Goal: Task Accomplishment & Management: Use online tool/utility

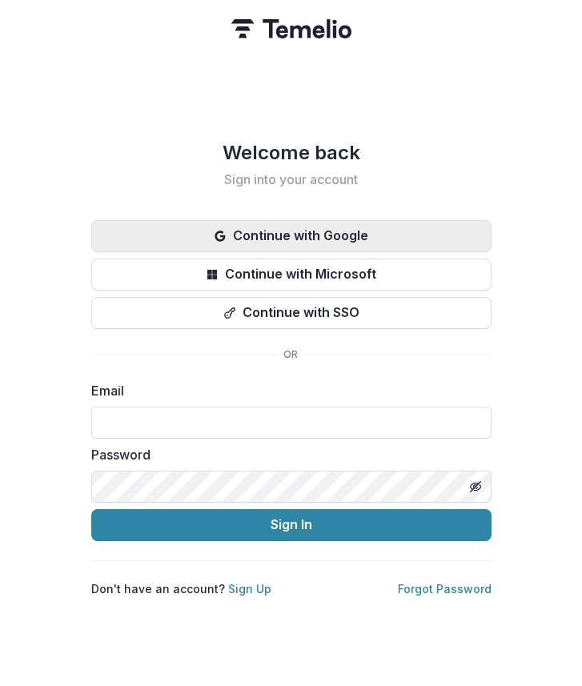
click at [383, 220] on button "Continue with Google" at bounding box center [291, 236] width 400 height 32
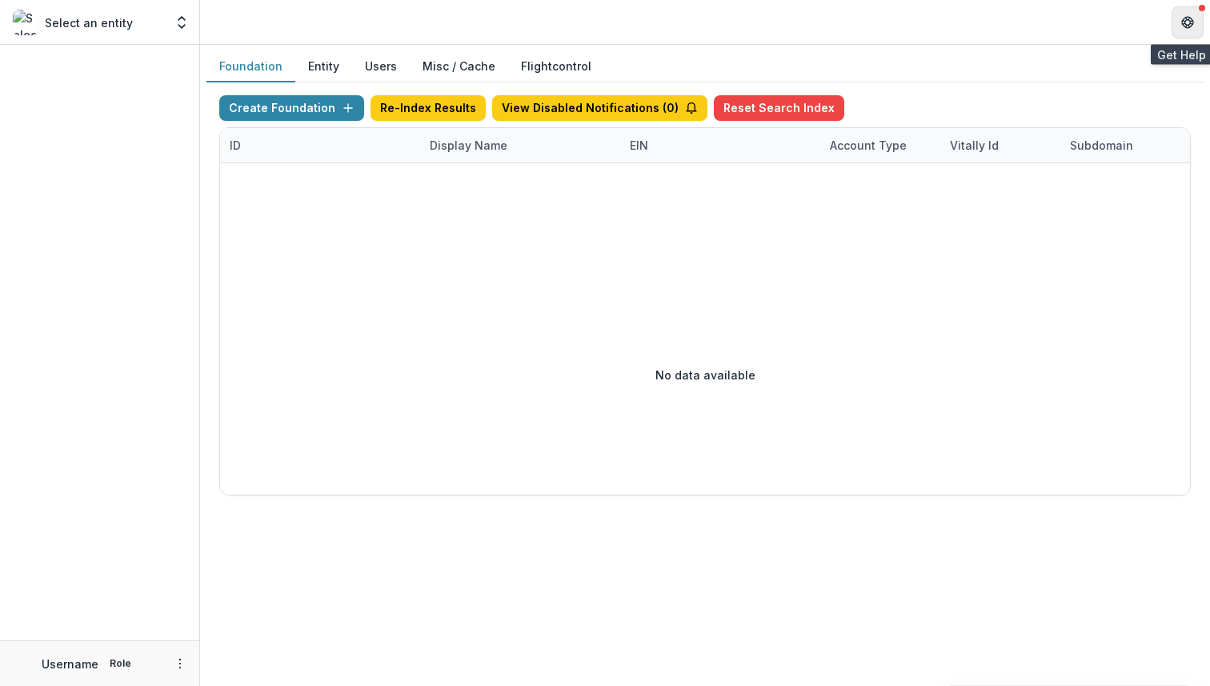
click at [1188, 26] on icon "Get Help" at bounding box center [1187, 22] width 13 height 13
click at [1189, 25] on icon "Get Help" at bounding box center [1188, 26] width 4 height 3
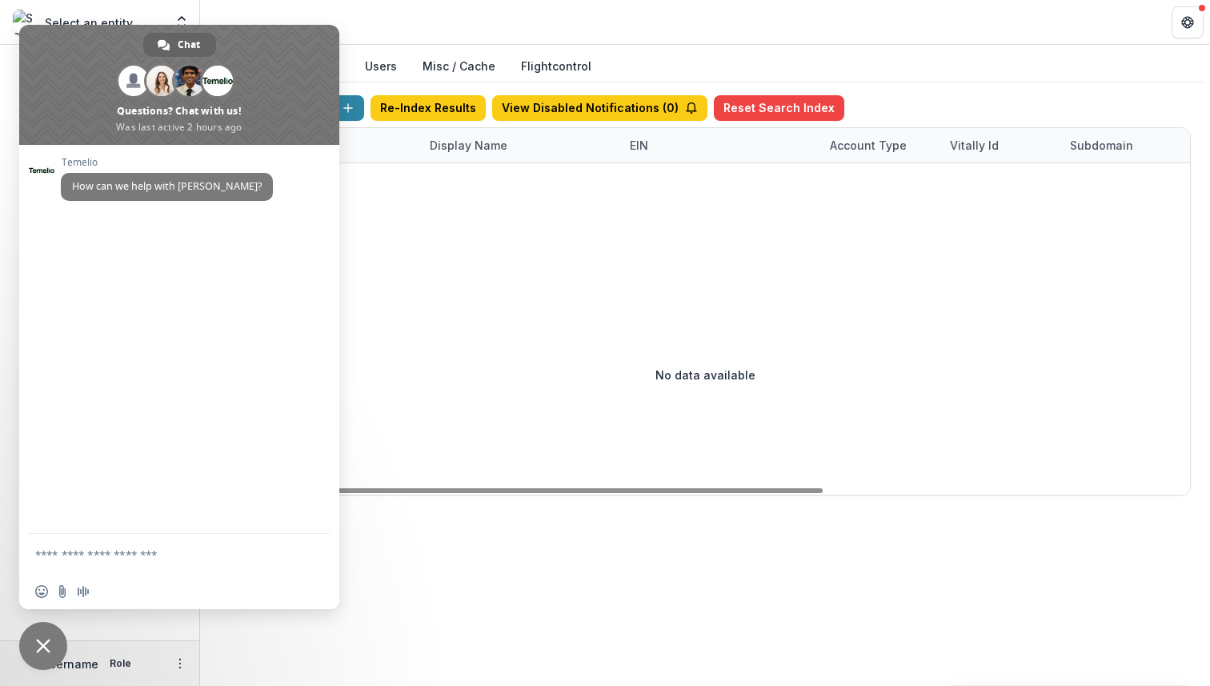
click at [48, 639] on span "Close chat" at bounding box center [43, 646] width 14 height 14
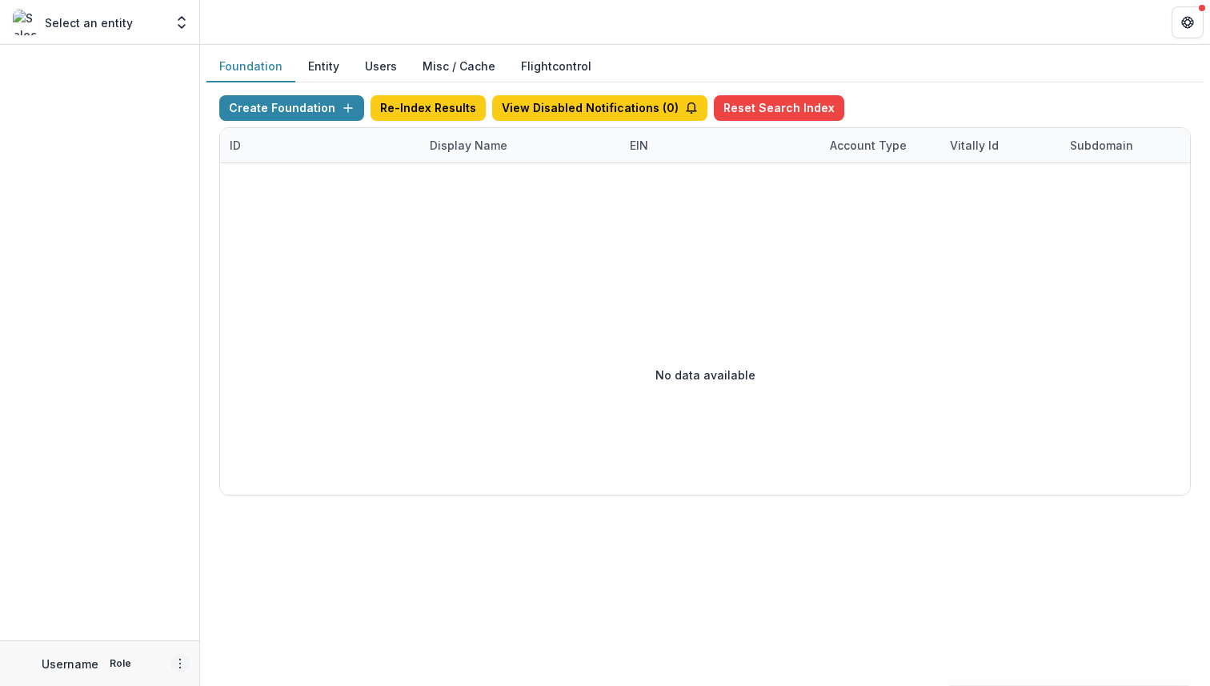
click at [180, 661] on icon "More" at bounding box center [180, 663] width 13 height 13
click at [268, 647] on button "Logout" at bounding box center [285, 656] width 171 height 26
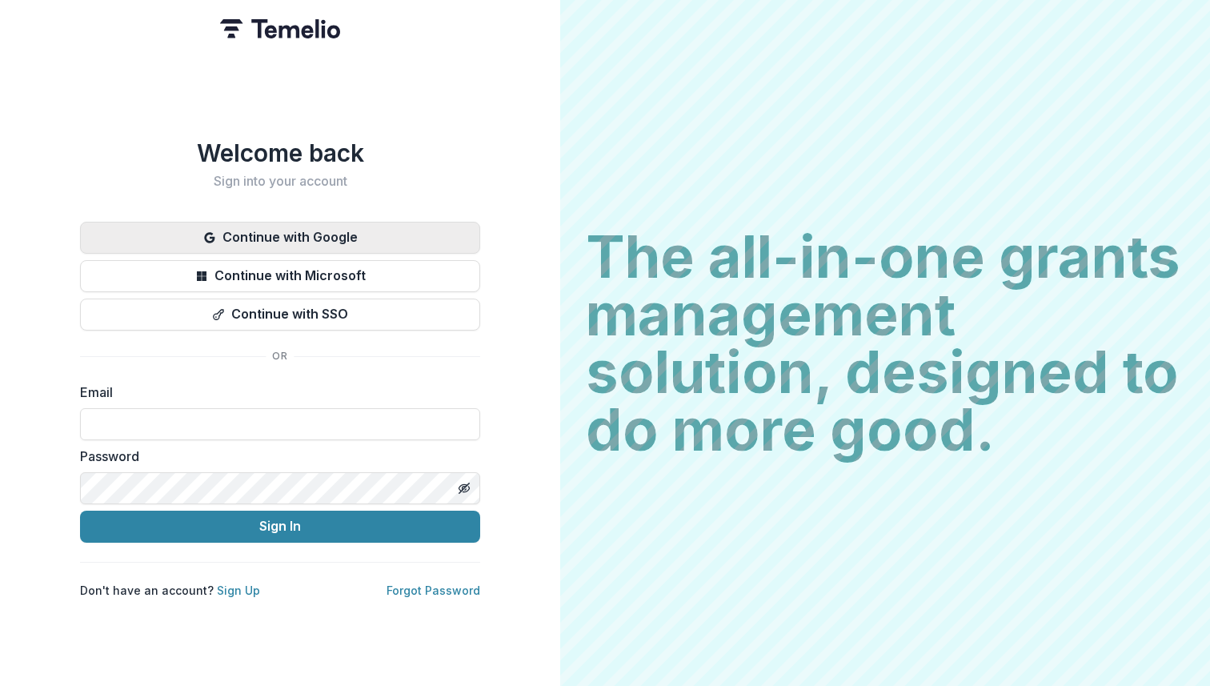
click at [300, 238] on button "Continue with Google" at bounding box center [280, 238] width 400 height 32
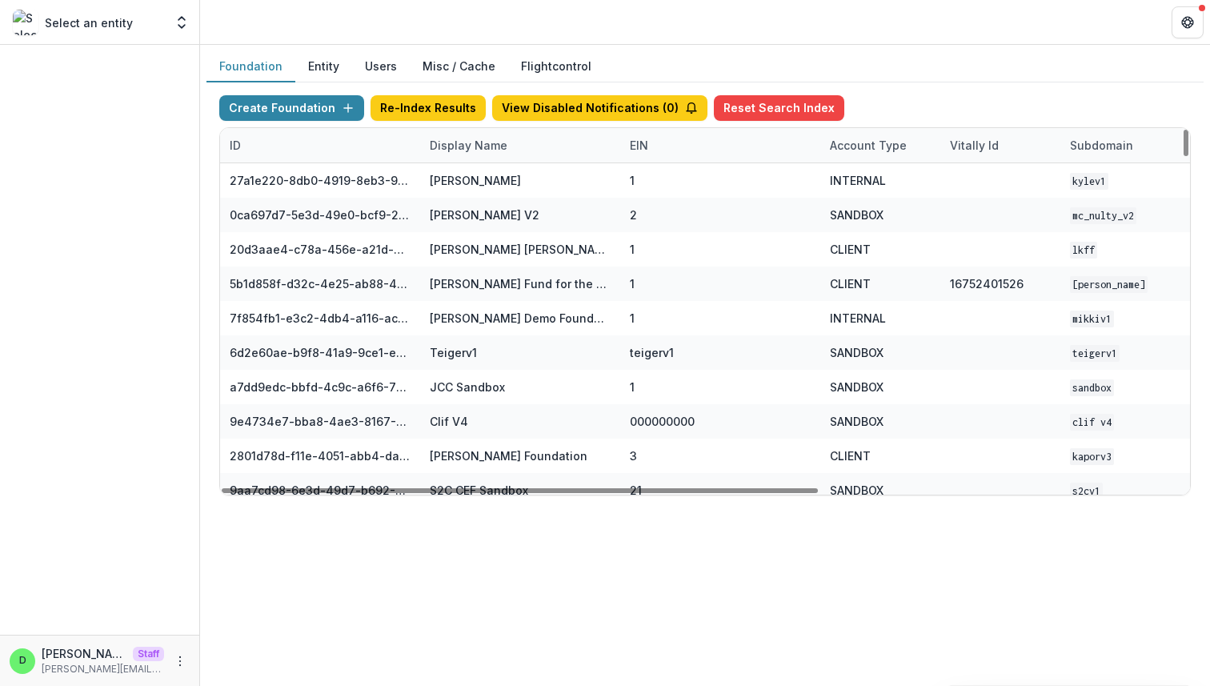
click at [447, 139] on div "Display Name" at bounding box center [468, 145] width 97 height 17
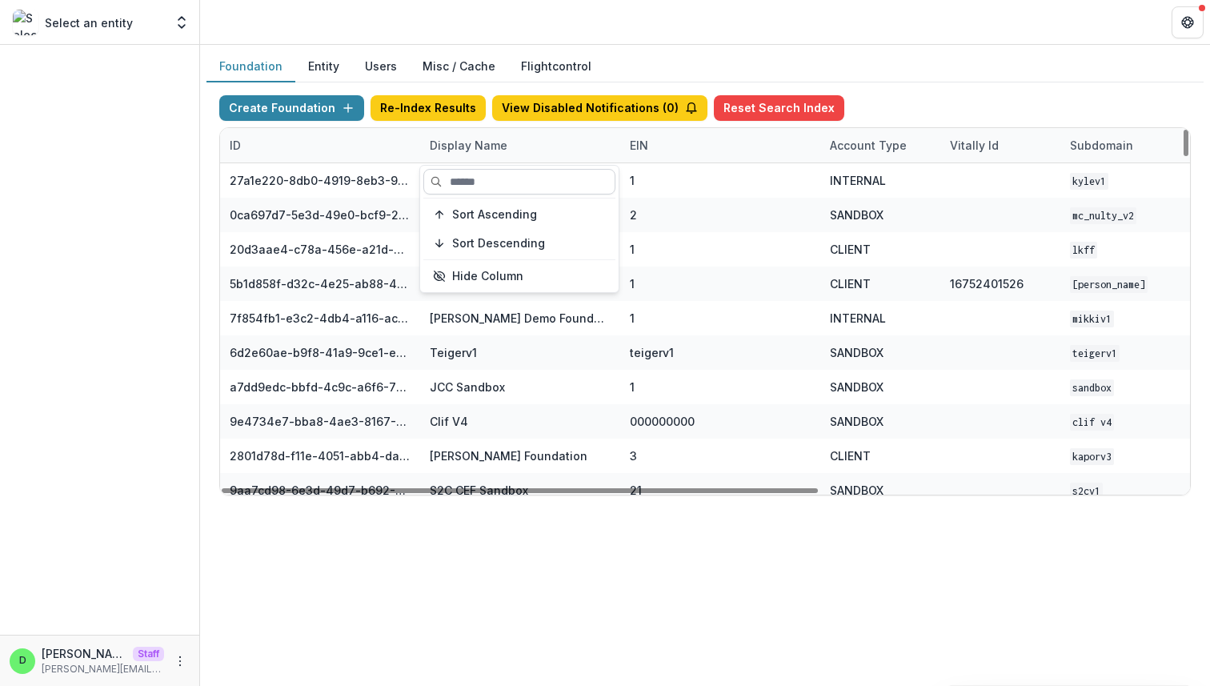
click at [470, 180] on input at bounding box center [519, 182] width 192 height 26
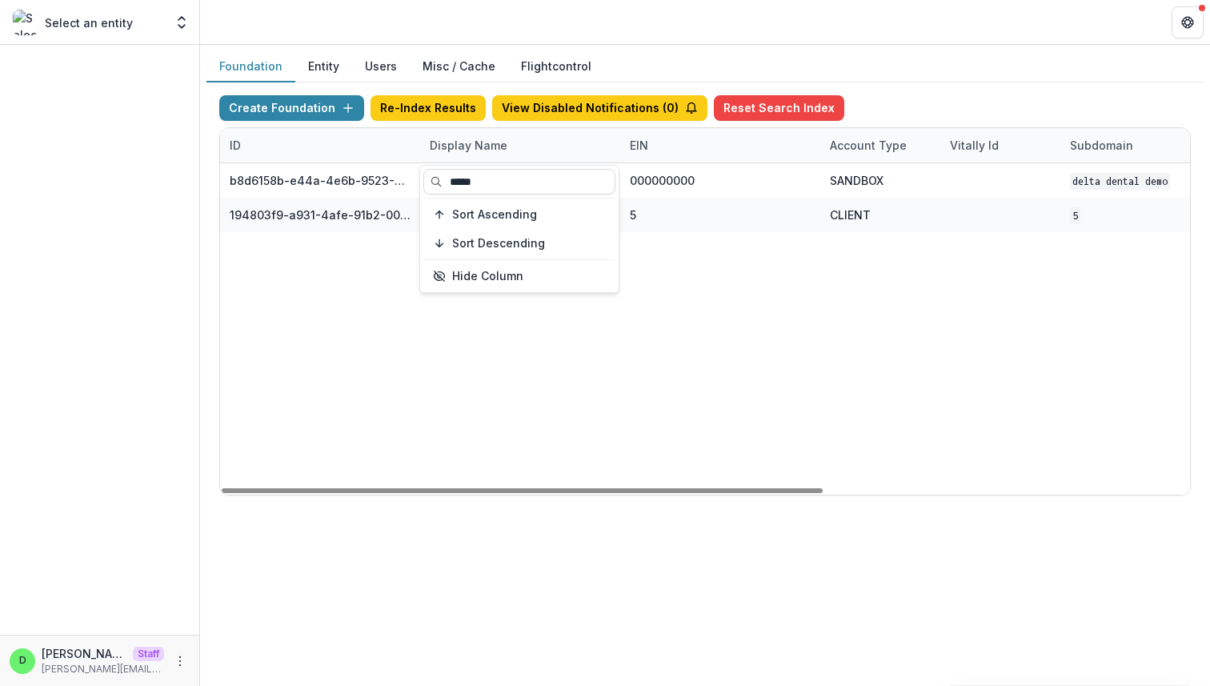
type input "*****"
click at [642, 362] on div "b8d6158b-e44a-4e6b-9523-731bbbd4a617 Delta Dental DEMO 000000000 SANDBOX Delta …" at bounding box center [1000, 328] width 1561 height 331
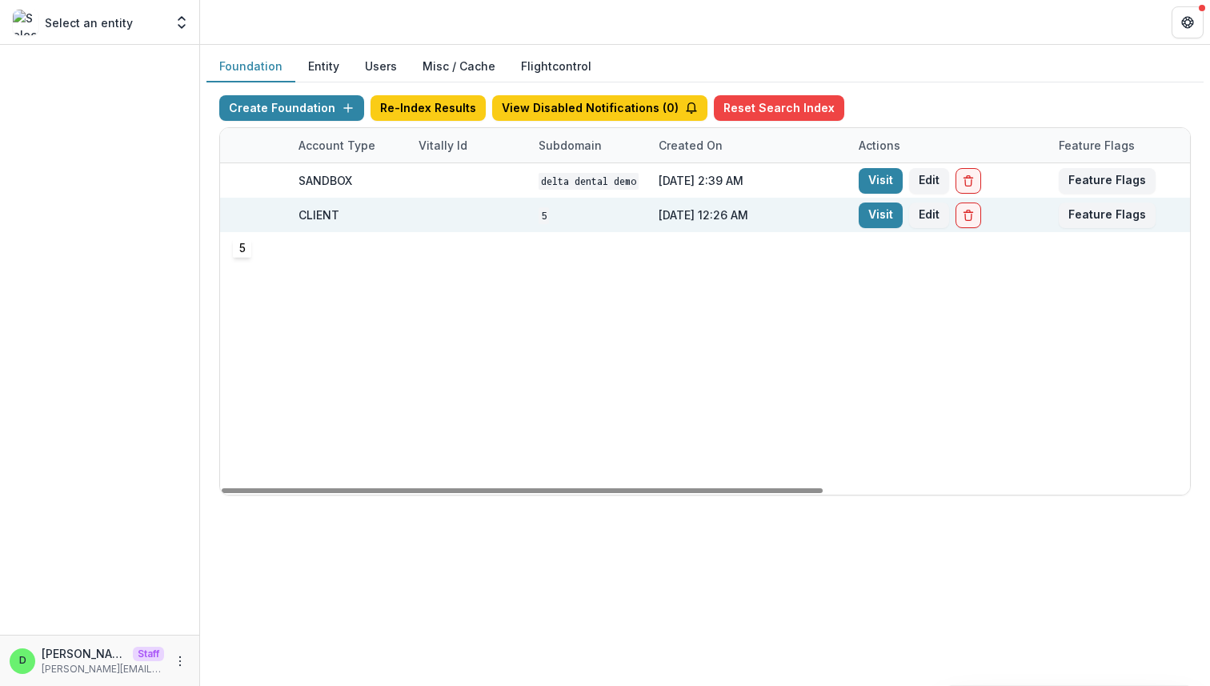
scroll to position [0, 591]
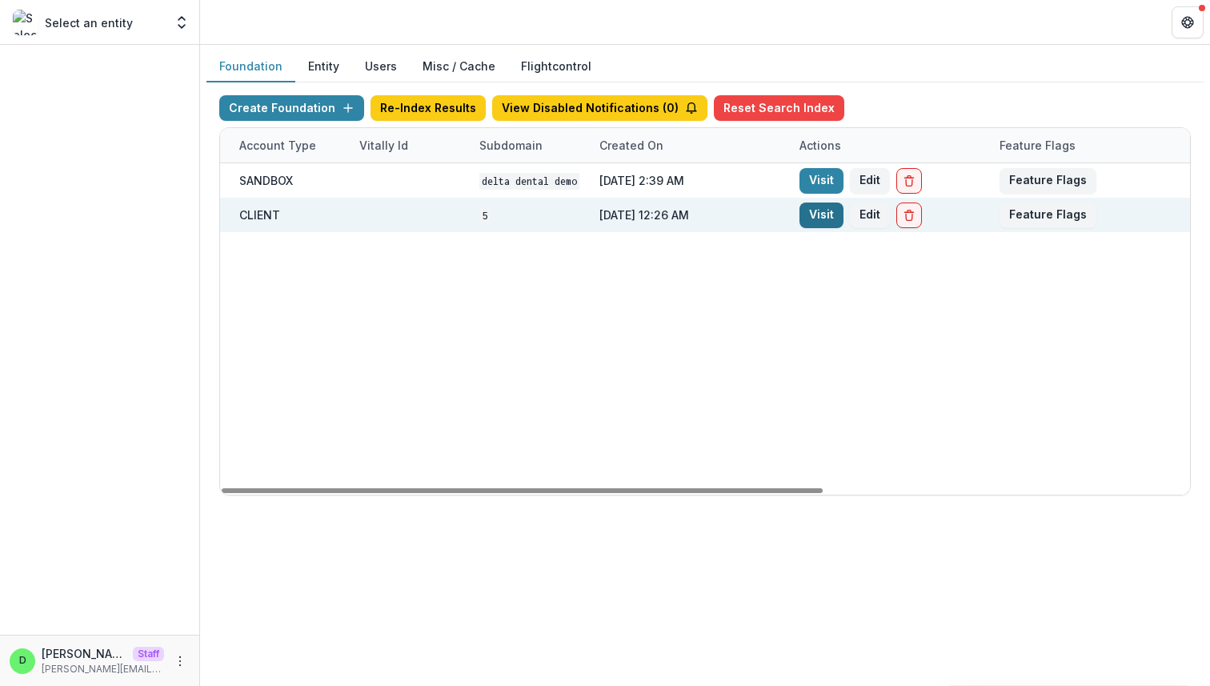
click at [808, 214] on link "Visit" at bounding box center [822, 215] width 44 height 26
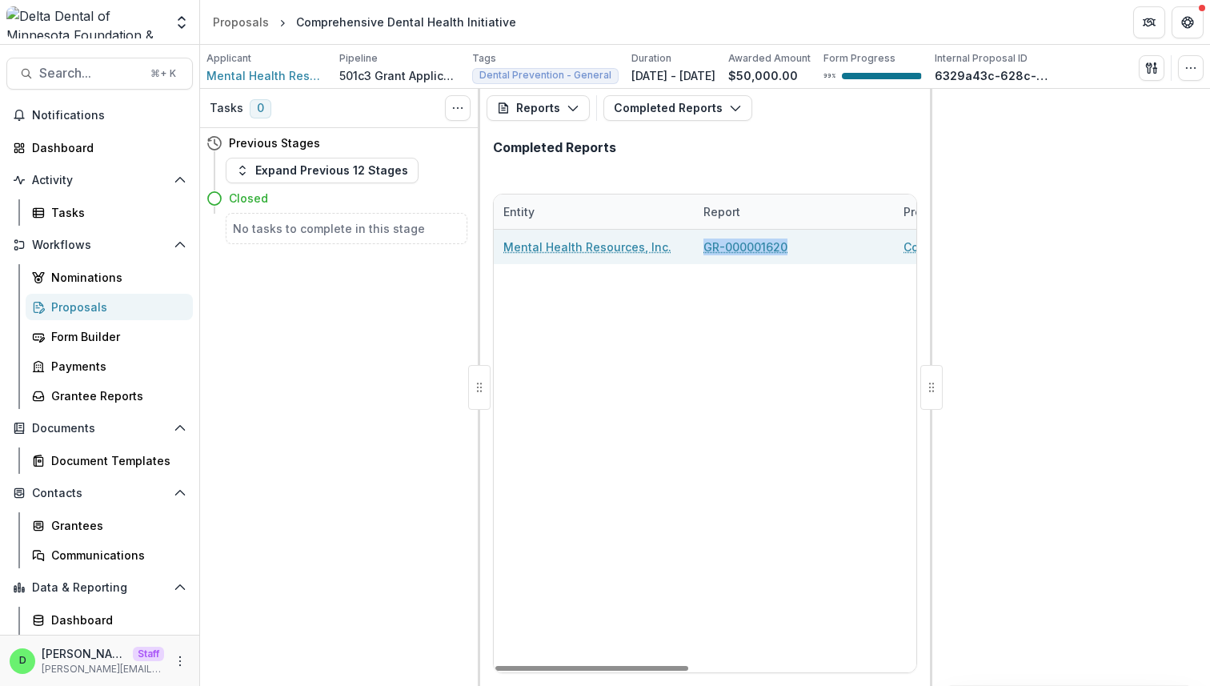
drag, startPoint x: 791, startPoint y: 251, endPoint x: 703, endPoint y: 255, distance: 88.2
click at [703, 255] on div "GR-000001620" at bounding box center [794, 247] width 200 height 34
copy link "GR-000001620"
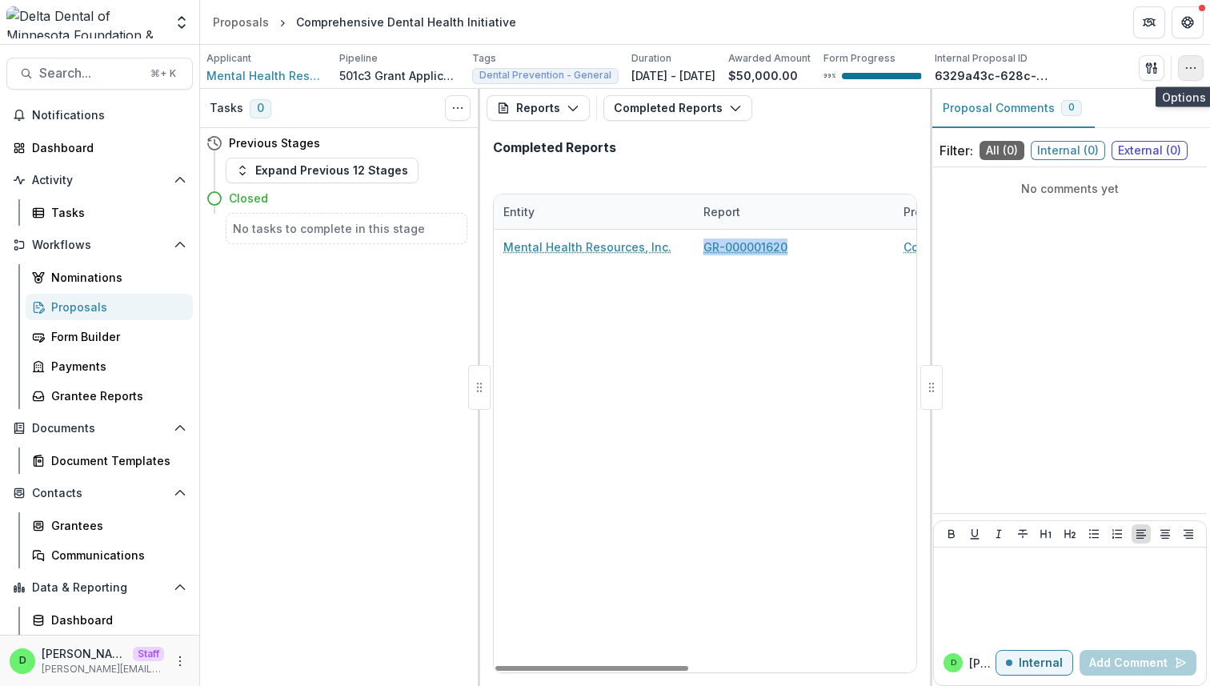
click at [1193, 62] on icon "button" at bounding box center [1191, 68] width 13 height 13
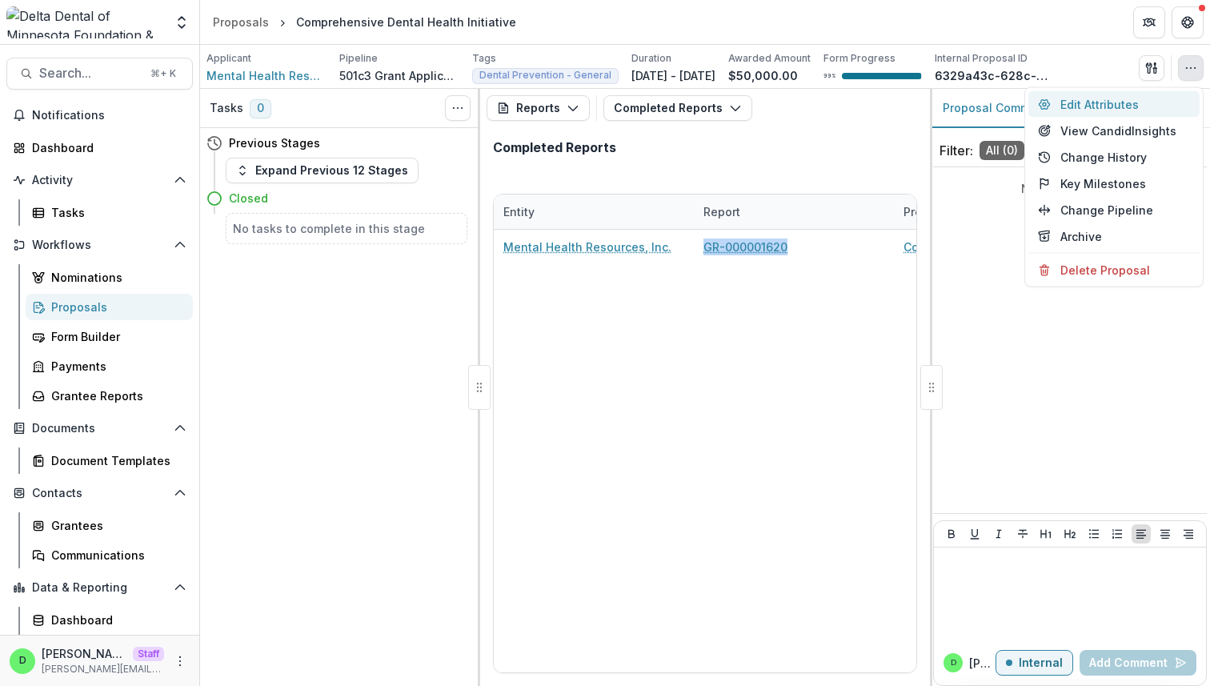
click at [1138, 105] on button "Edit Attributes" at bounding box center [1113, 104] width 171 height 26
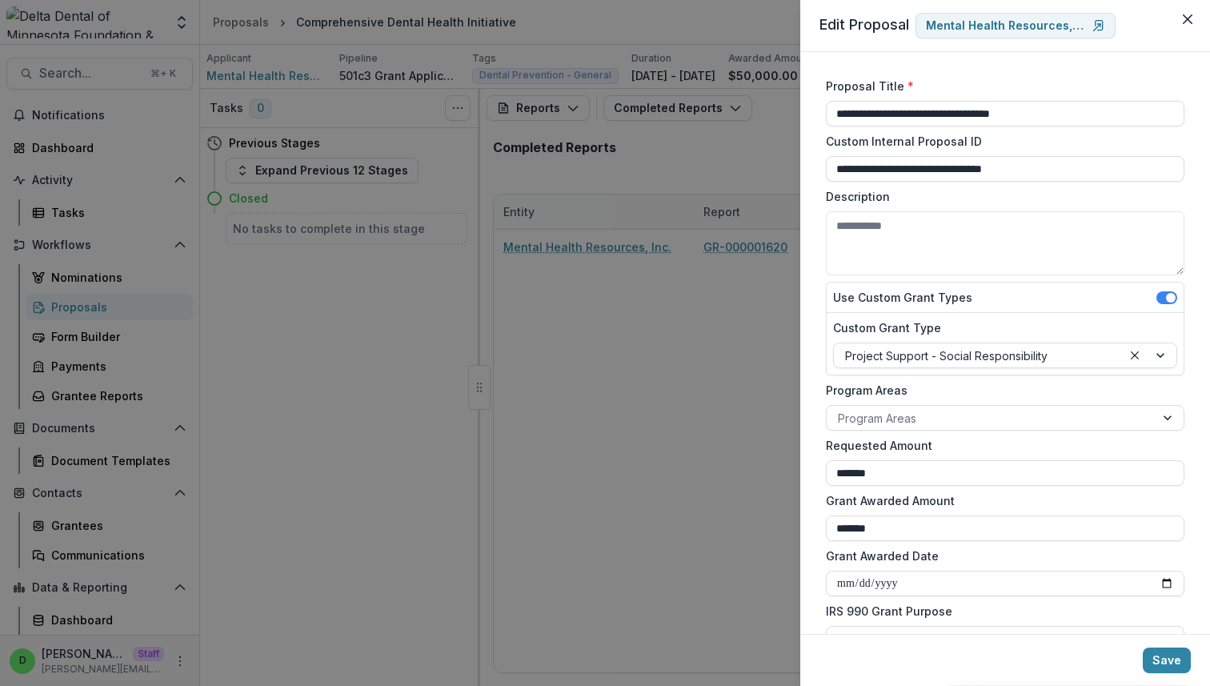
click at [697, 383] on div "**********" at bounding box center [605, 343] width 1210 height 686
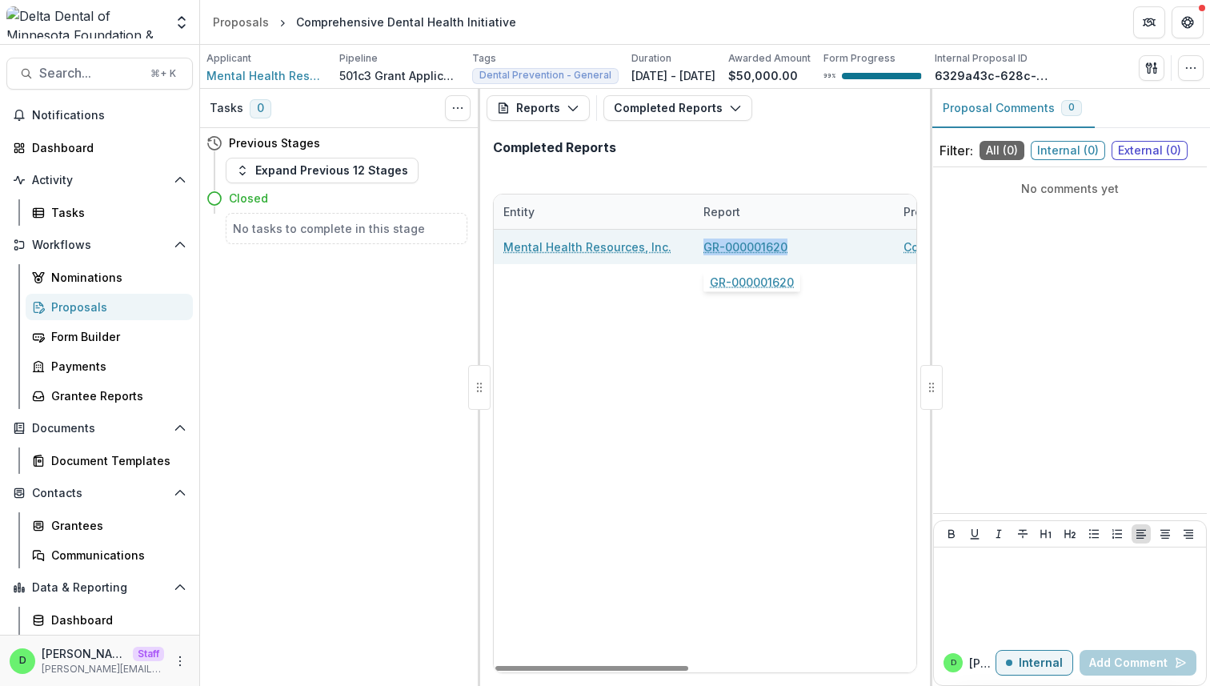
drag, startPoint x: 793, startPoint y: 251, endPoint x: 704, endPoint y: 251, distance: 89.6
click at [704, 251] on div "GR-000001620" at bounding box center [794, 247] width 181 height 34
copy link "GR-000001620"
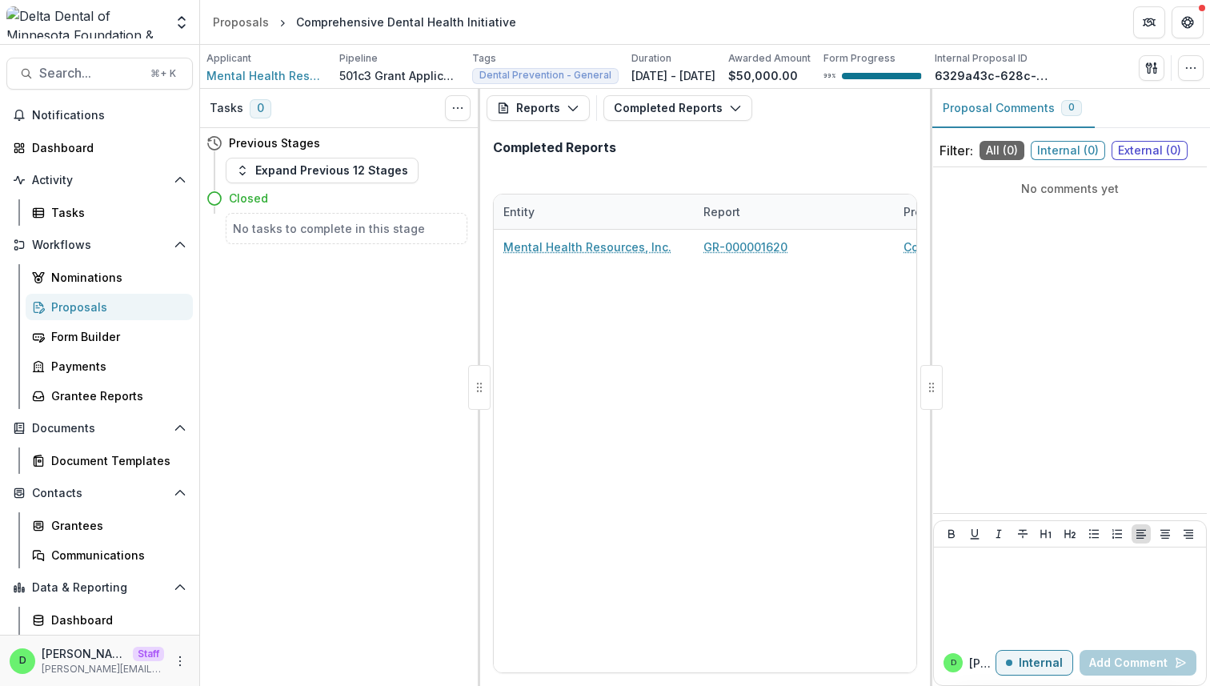
click at [625, 176] on div "Completed Reports" at bounding box center [705, 154] width 450 height 54
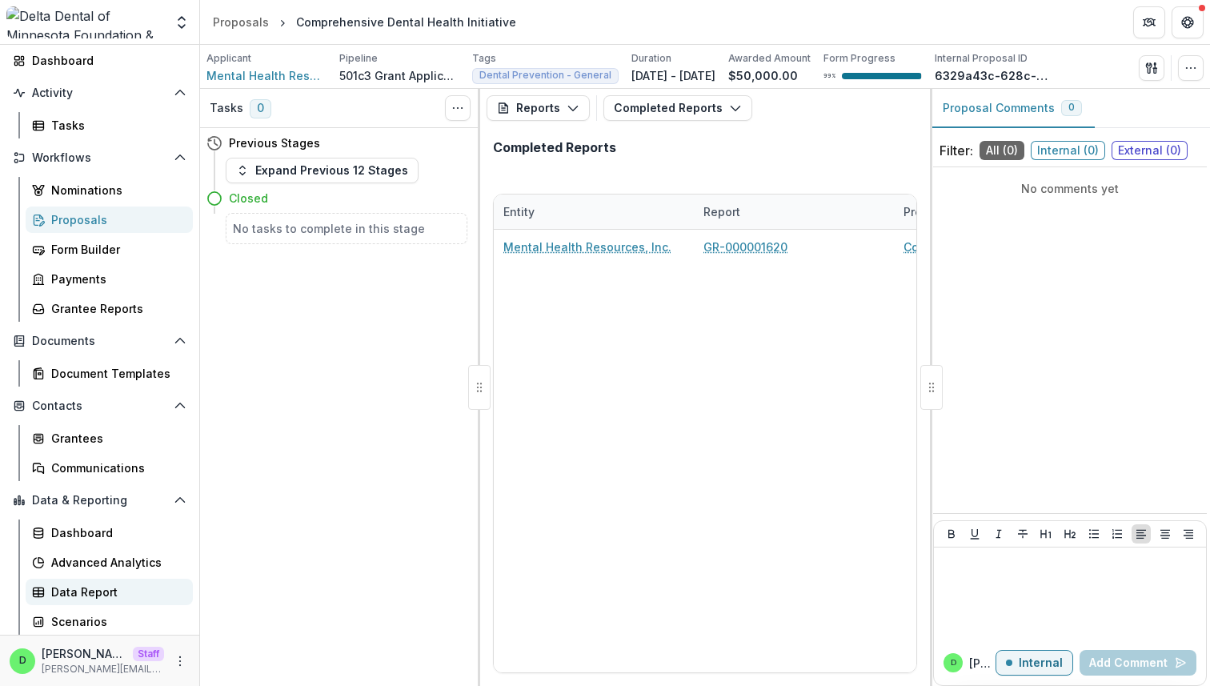
click at [122, 599] on div "Data Report" at bounding box center [115, 591] width 129 height 17
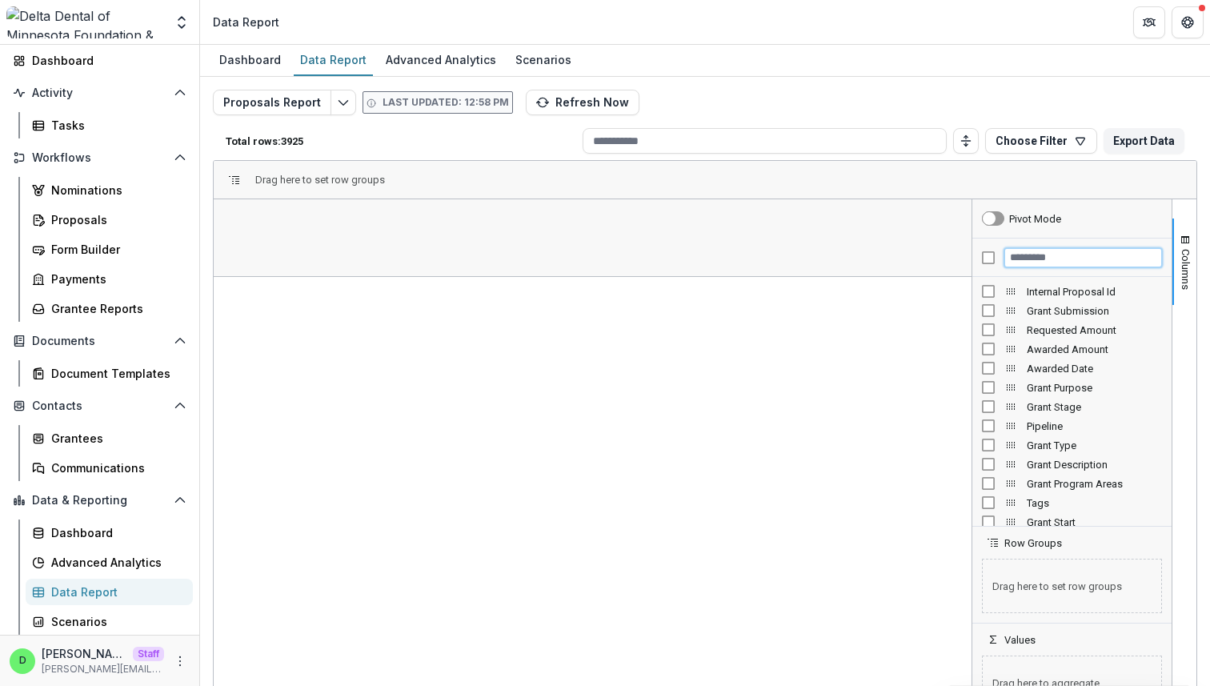
click at [1029, 253] on input "Filter Columns Input" at bounding box center [1083, 257] width 158 height 19
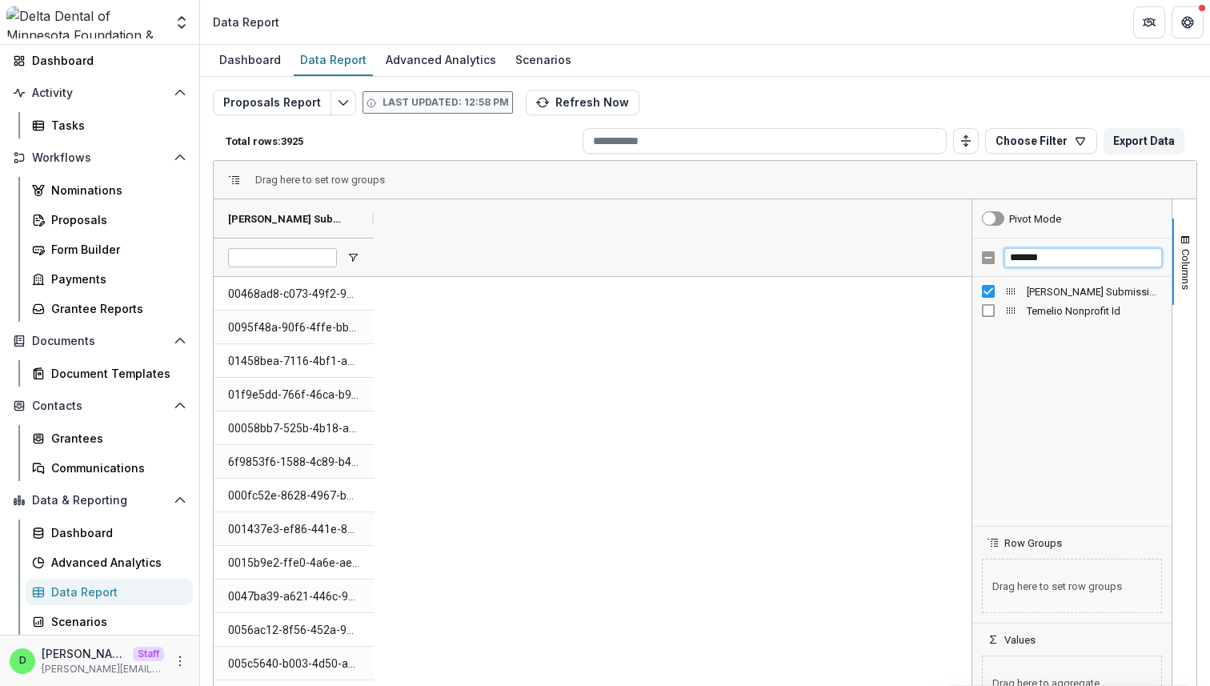
click at [1049, 257] on input "*******" at bounding box center [1083, 257] width 158 height 19
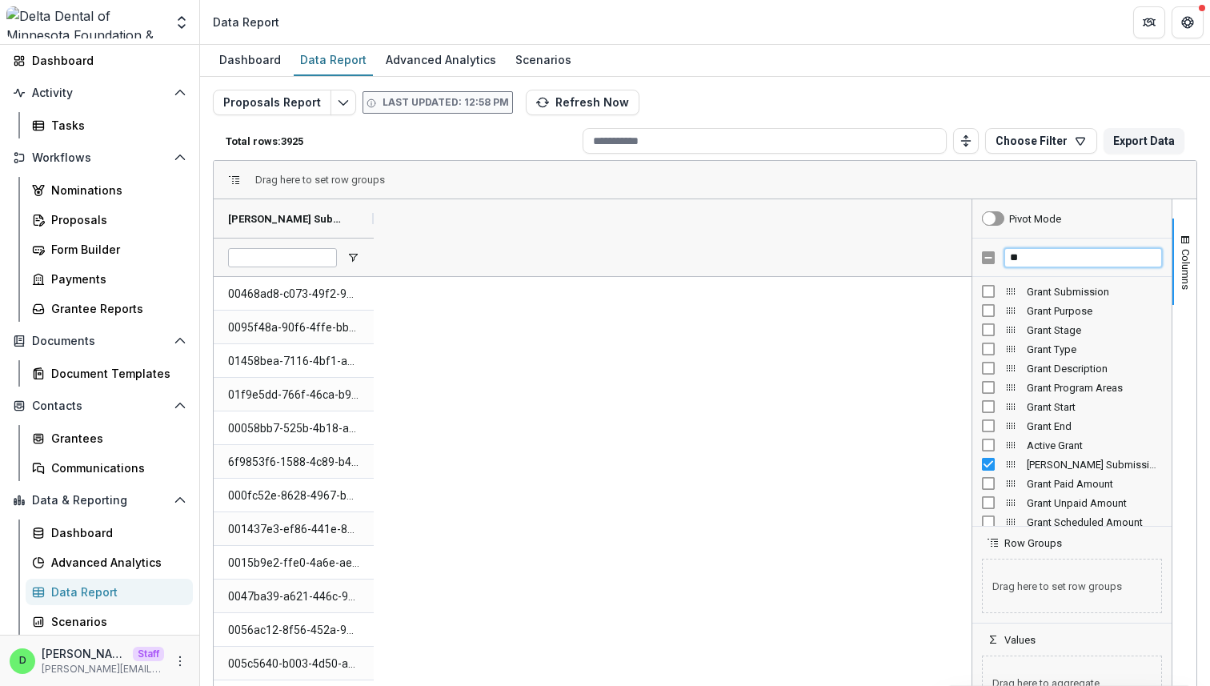
type input "*"
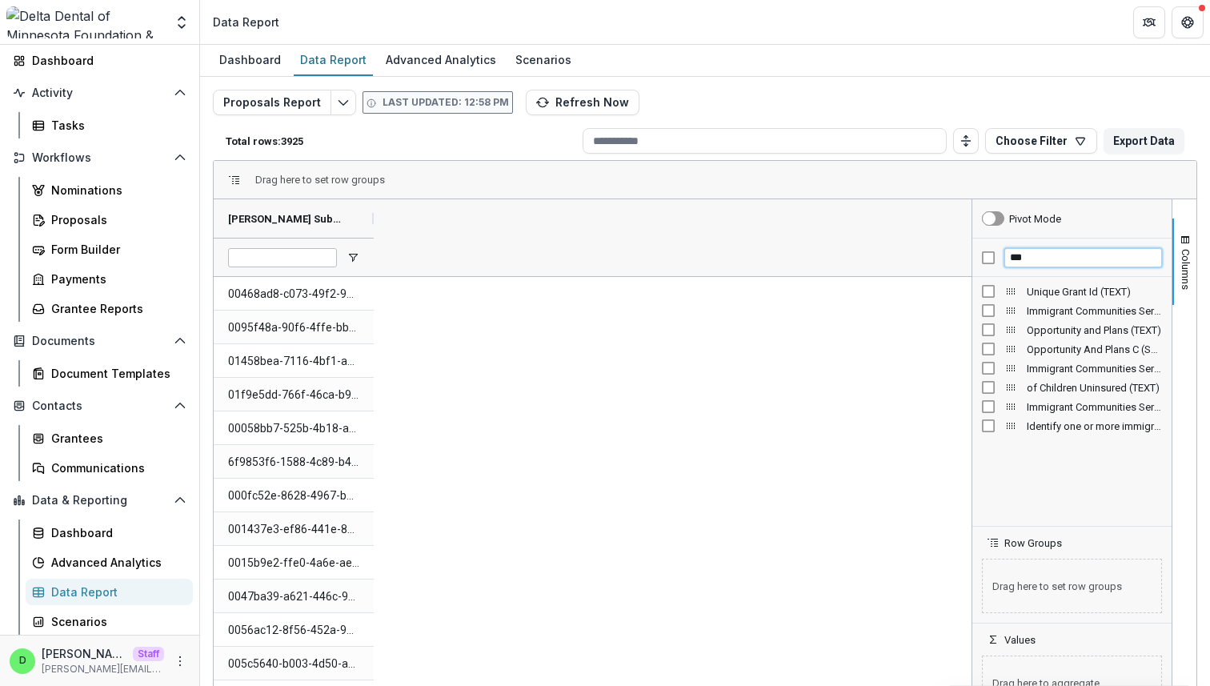
type input "***"
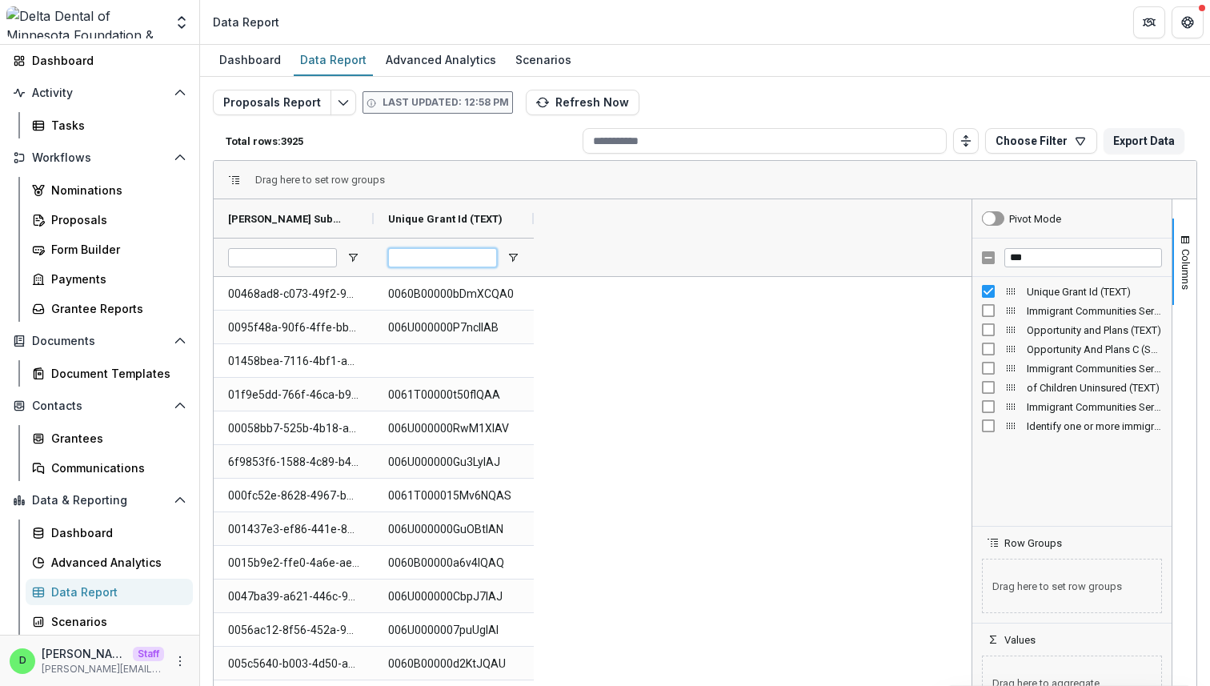
click at [439, 255] on input "Unique Grant Id (TEXT) Filter Input" at bounding box center [442, 257] width 109 height 19
paste input "**********"
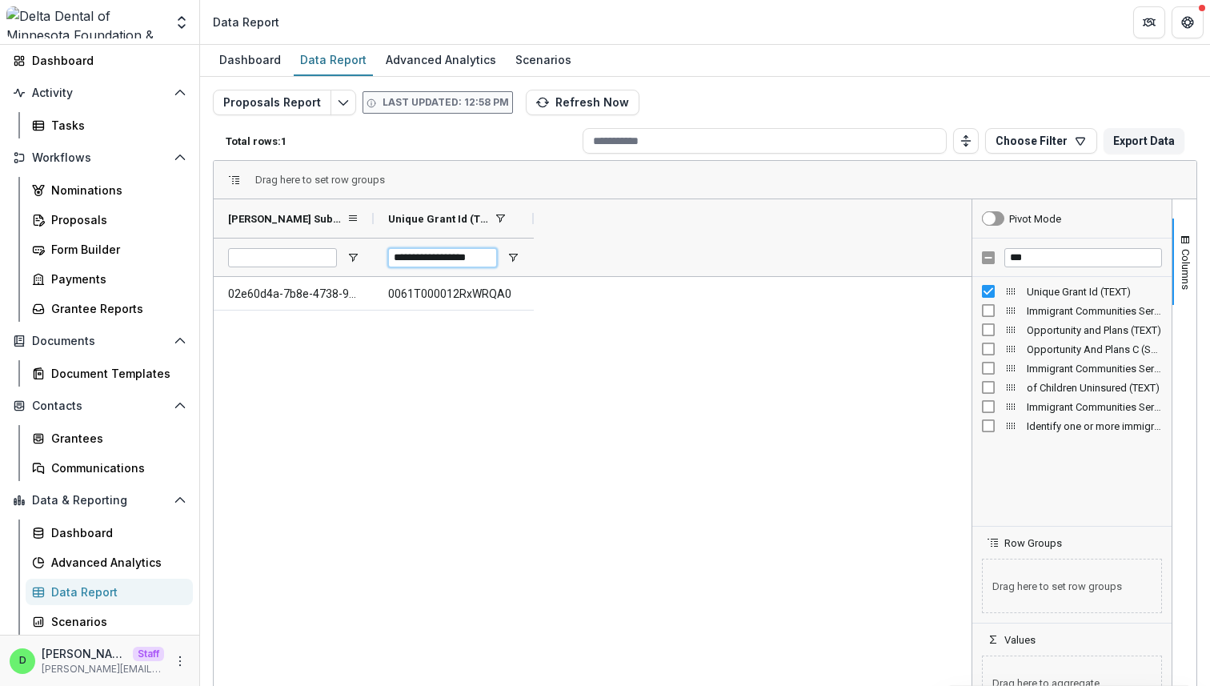
type input "**********"
click at [369, 220] on div "Temelio Grant Submission Id" at bounding box center [294, 218] width 160 height 38
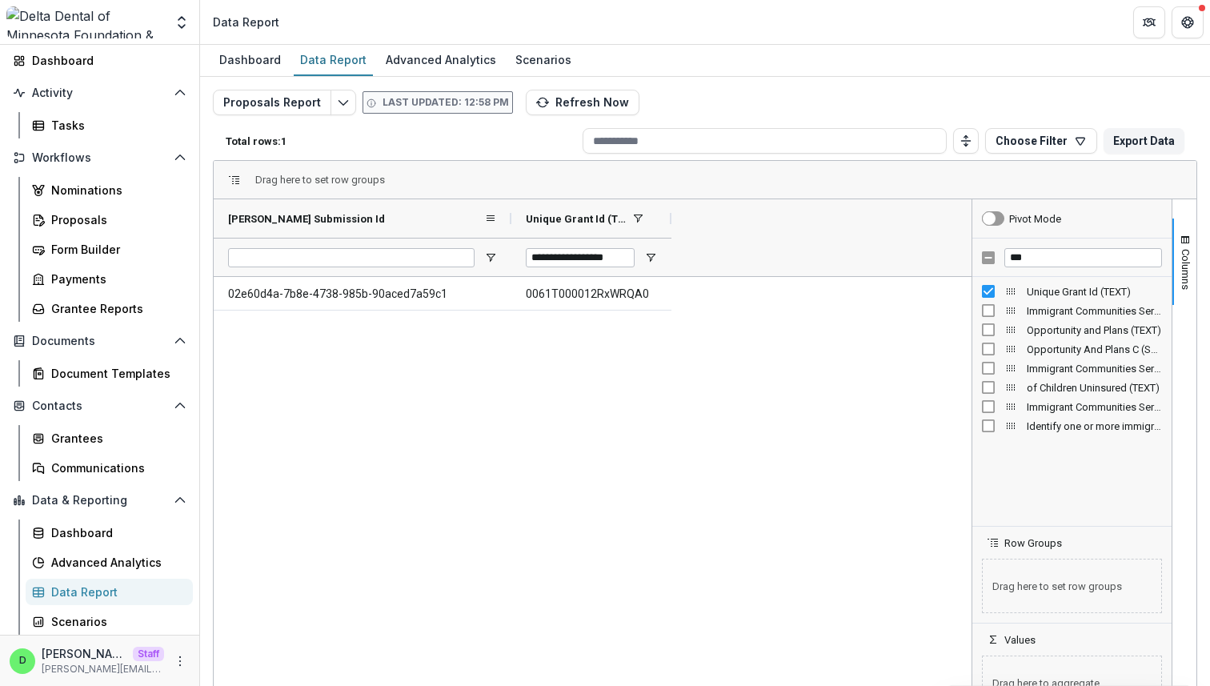
drag, startPoint x: 371, startPoint y: 219, endPoint x: 508, endPoint y: 209, distance: 138.1
click at [508, 209] on div at bounding box center [511, 218] width 6 height 38
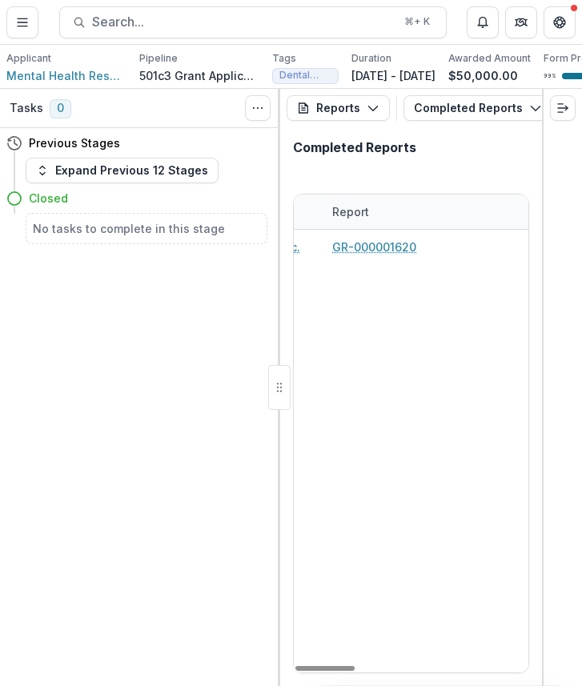
scroll to position [0, 172]
